Goal: Task Accomplishment & Management: Complete application form

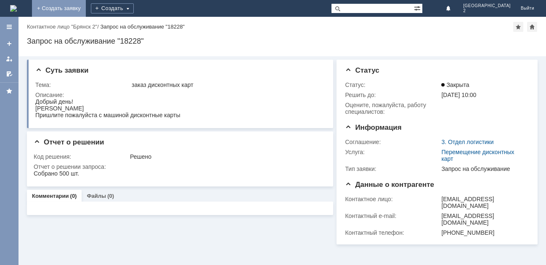
click at [86, 10] on link "+ Создать заявку" at bounding box center [59, 8] width 54 height 17
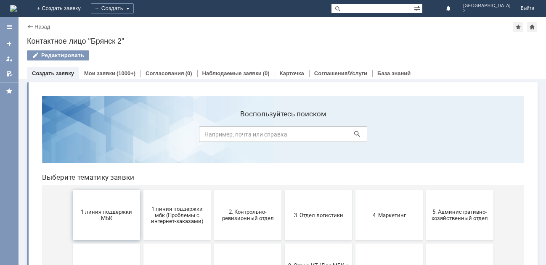
click at [114, 212] on span "1 линия поддержки МБК" at bounding box center [106, 215] width 62 height 13
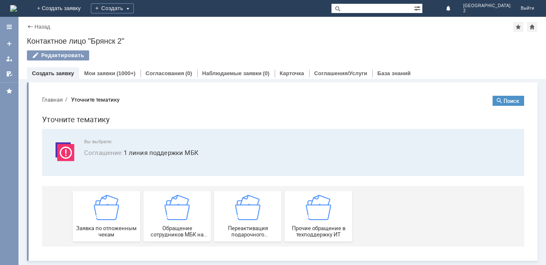
click at [112, 210] on img at bounding box center [106, 207] width 25 height 25
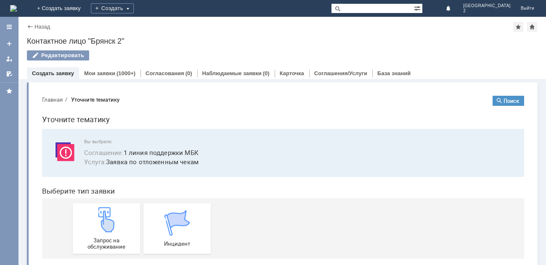
click at [112, 210] on img at bounding box center [106, 219] width 25 height 25
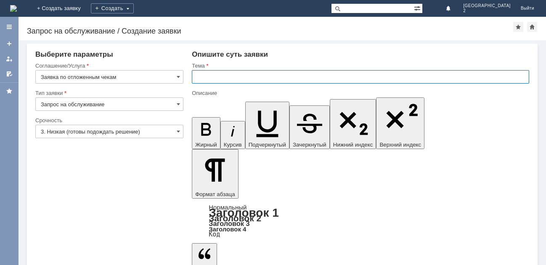
click at [219, 73] on input "text" at bounding box center [360, 76] width 337 height 13
type input "отл чек"
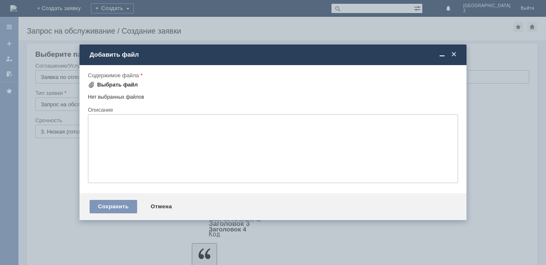
click at [112, 86] on div "Выбрать файл" at bounding box center [117, 85] width 41 height 7
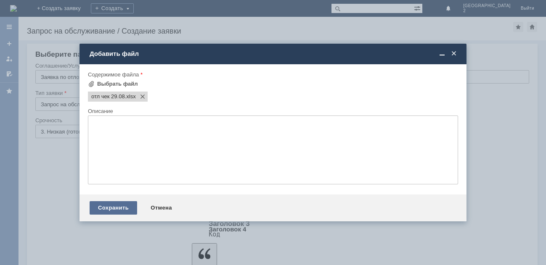
click at [125, 207] on div "Сохранить" at bounding box center [114, 208] width 48 height 13
